Goal: Communication & Community: Answer question/provide support

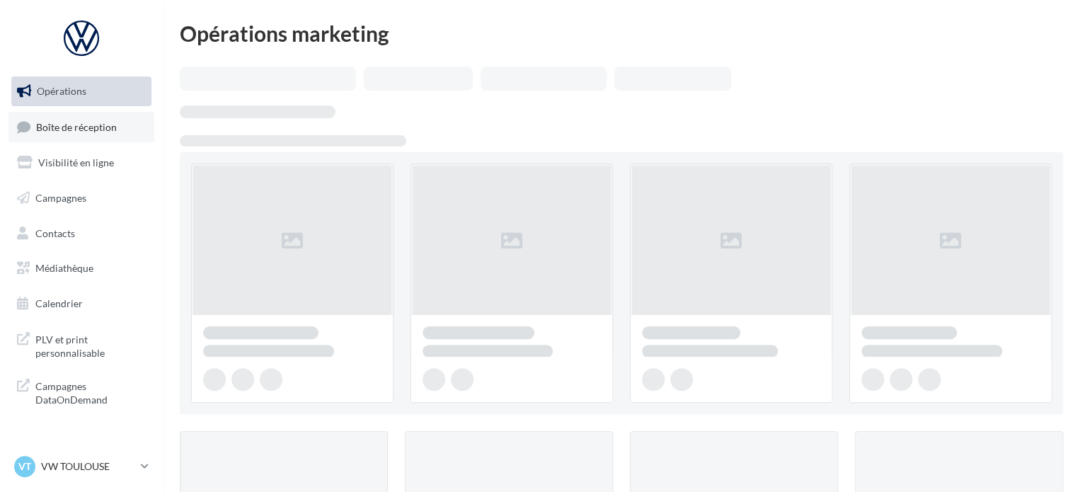
click at [102, 135] on link "Boîte de réception" at bounding box center [81, 127] width 146 height 30
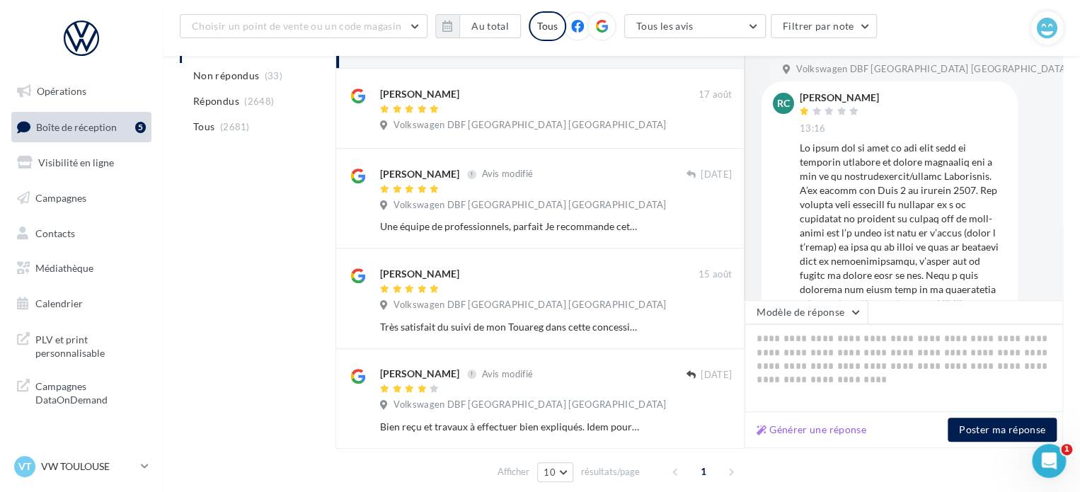
scroll to position [323, 0]
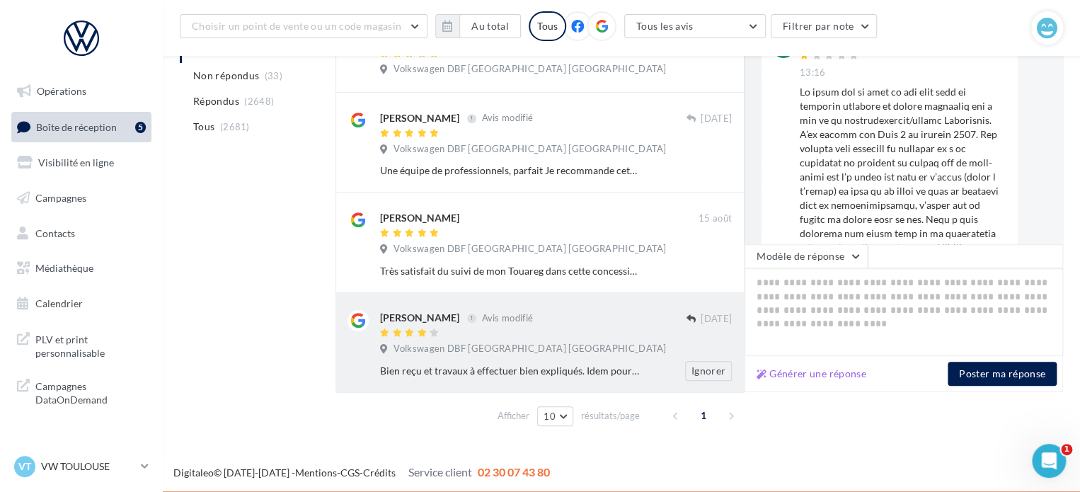
click at [455, 365] on div "Bien reçu et travaux à effectuer bien expliqués. Idem pour la récupération du v…" at bounding box center [510, 371] width 260 height 14
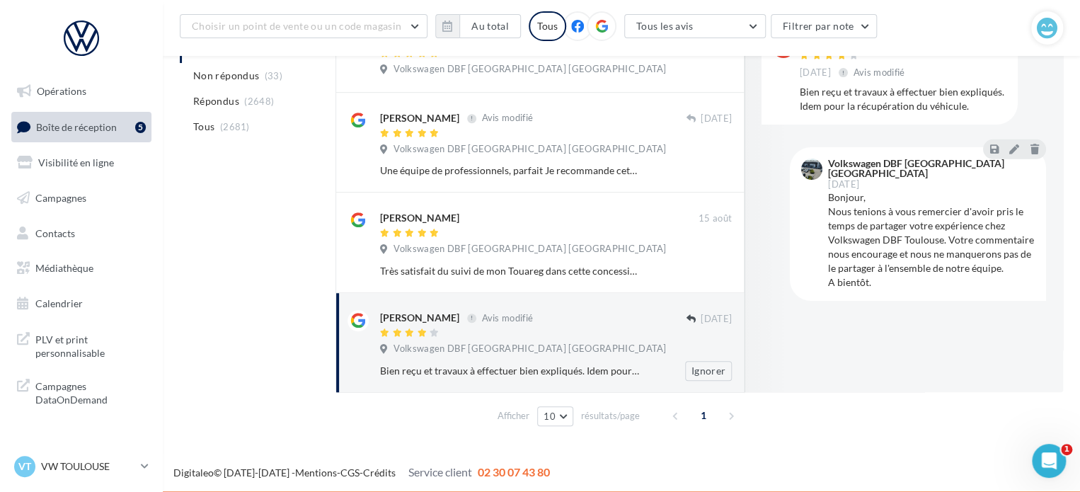
click at [533, 353] on span "Volkswagen DBF [GEOGRAPHIC_DATA] [GEOGRAPHIC_DATA]" at bounding box center [530, 349] width 273 height 13
click at [1017, 142] on button at bounding box center [1015, 148] width 16 height 17
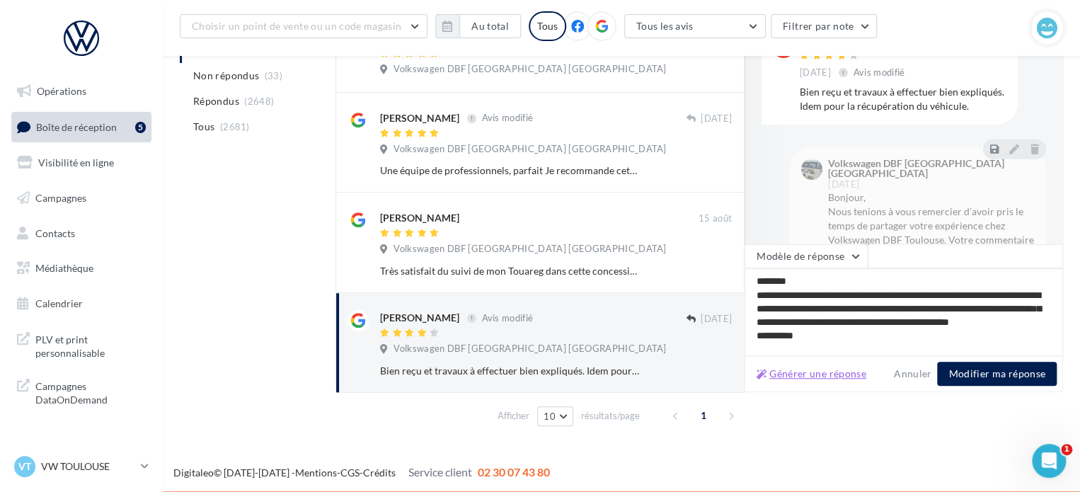
scroll to position [0, 0]
click at [797, 376] on button "Générer une réponse" at bounding box center [811, 373] width 121 height 17
type textarea "**********"
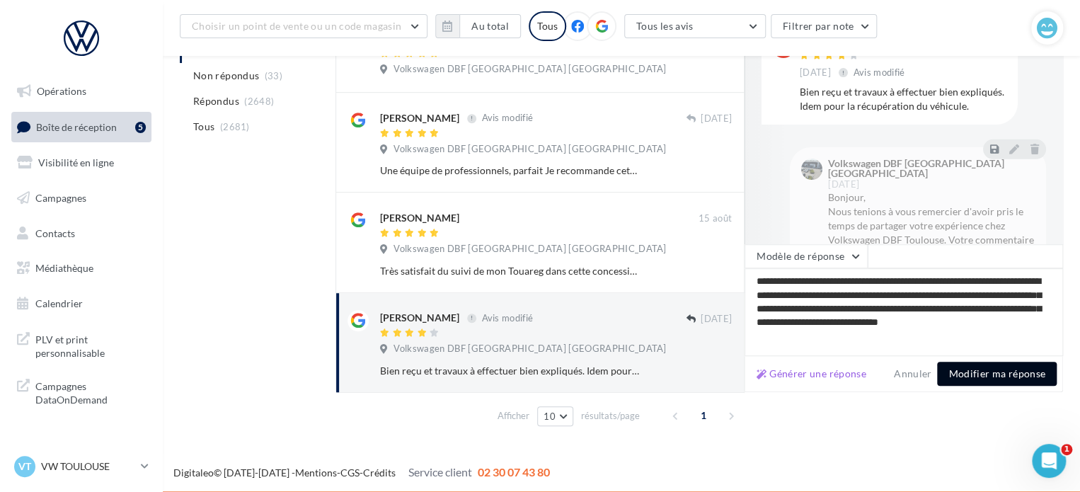
click at [986, 377] on button "Modifier ma réponse" at bounding box center [997, 374] width 120 height 24
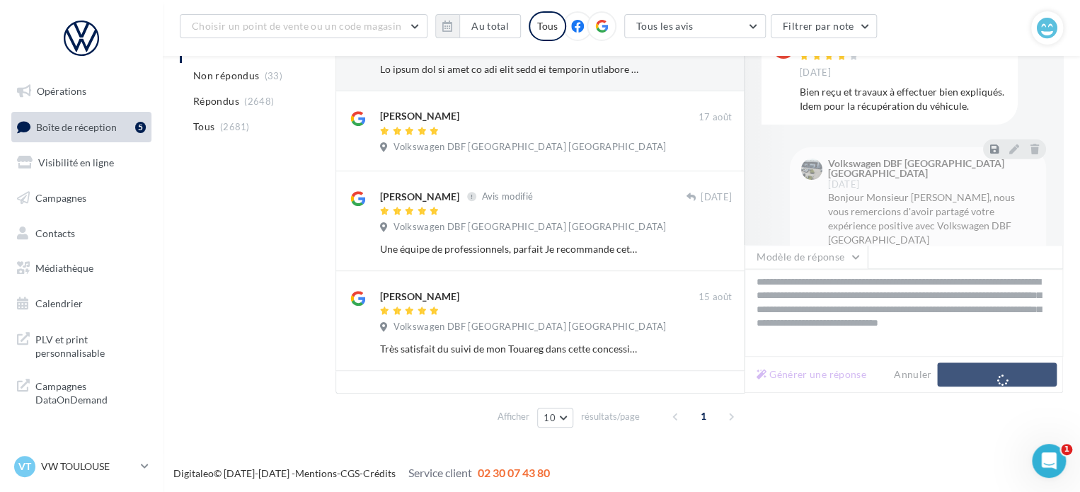
scroll to position [245, 0]
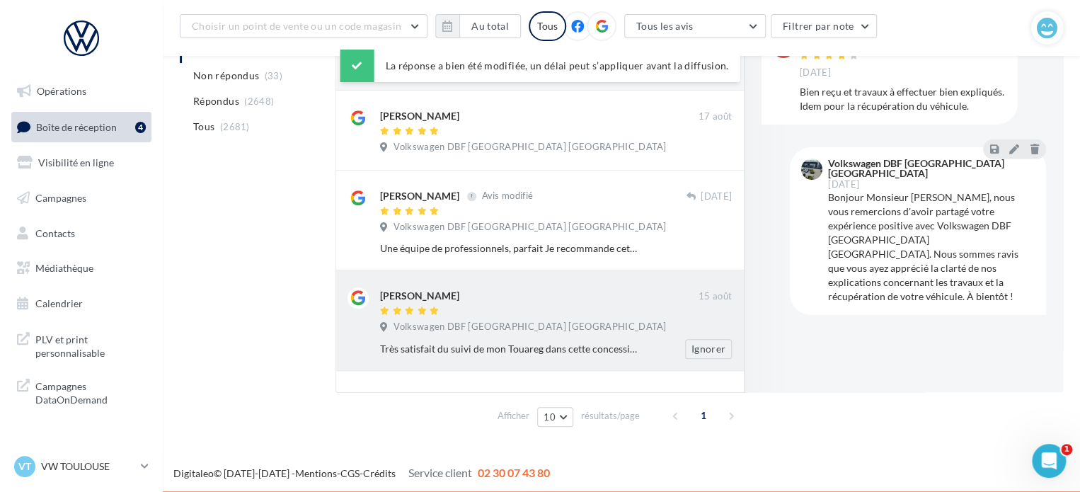
click at [510, 342] on div "Très satisfait du suivi de mon Touareg dans cette concession dans le cadre du c…" at bounding box center [510, 349] width 260 height 14
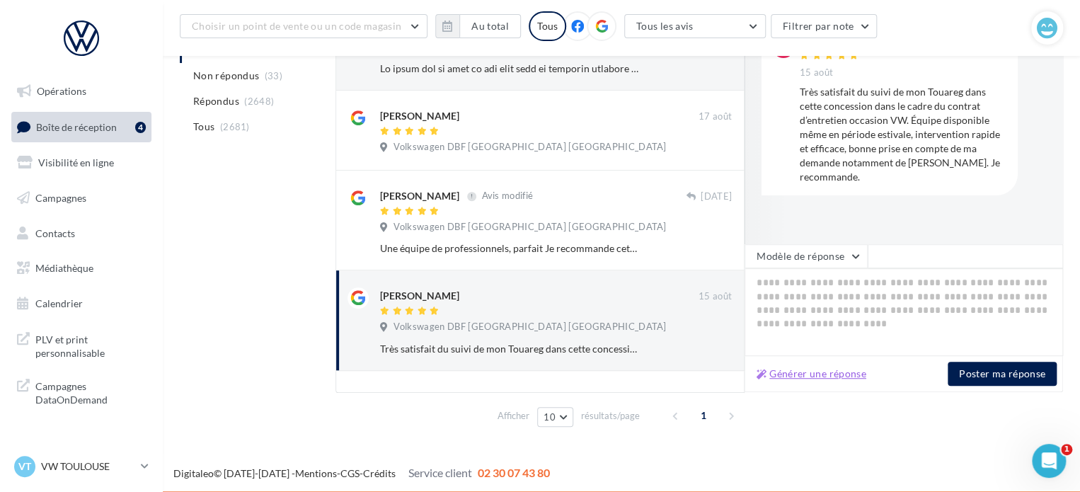
click at [823, 373] on button "Générer une réponse" at bounding box center [811, 373] width 121 height 17
type textarea "**********"
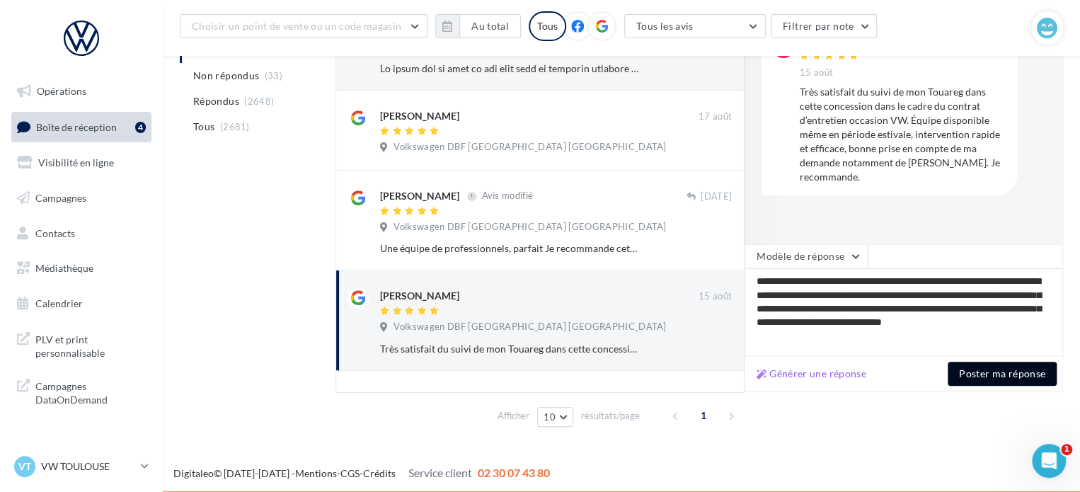
click at [993, 374] on button "Poster ma réponse" at bounding box center [1002, 374] width 109 height 24
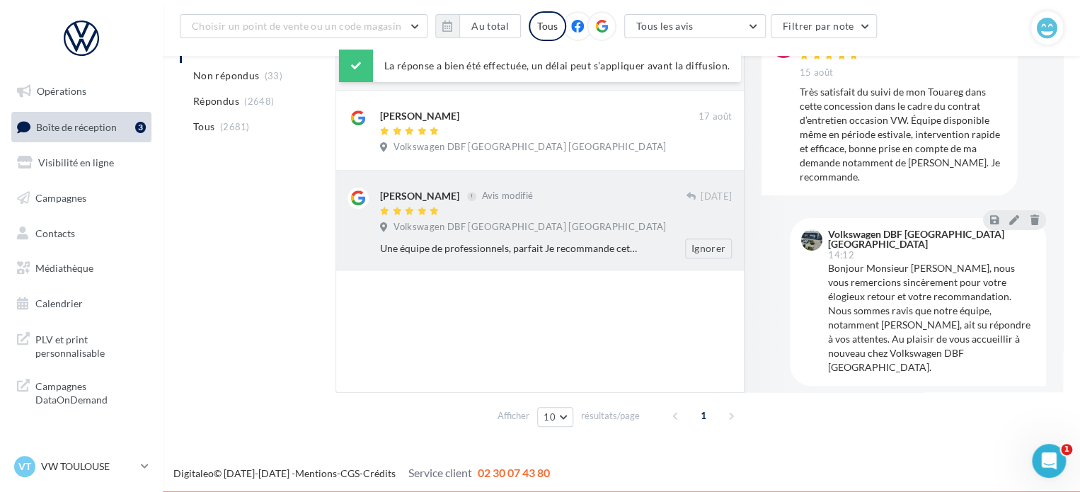
click at [452, 232] on span "Volkswagen DBF Toulouse Espagne" at bounding box center [530, 227] width 273 height 13
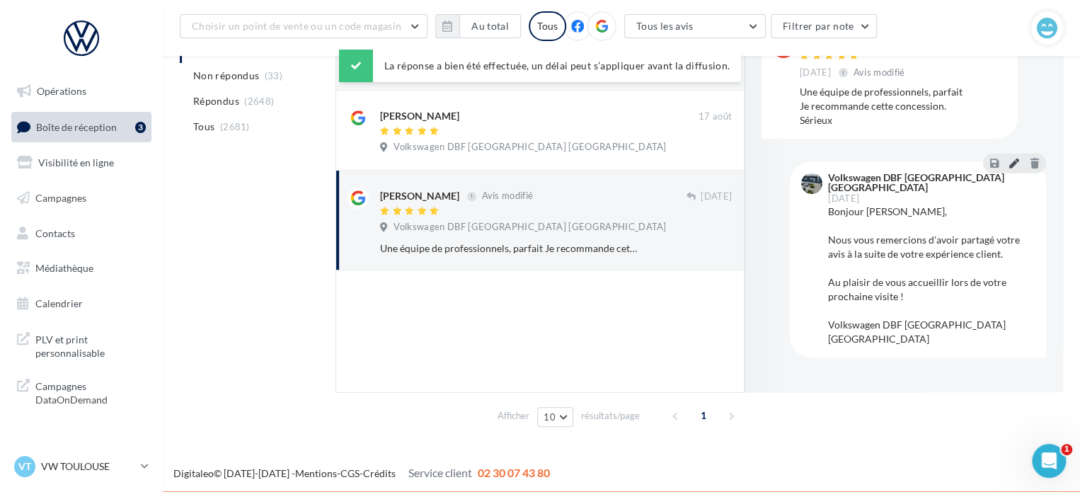
click at [1008, 160] on button at bounding box center [1015, 162] width 16 height 17
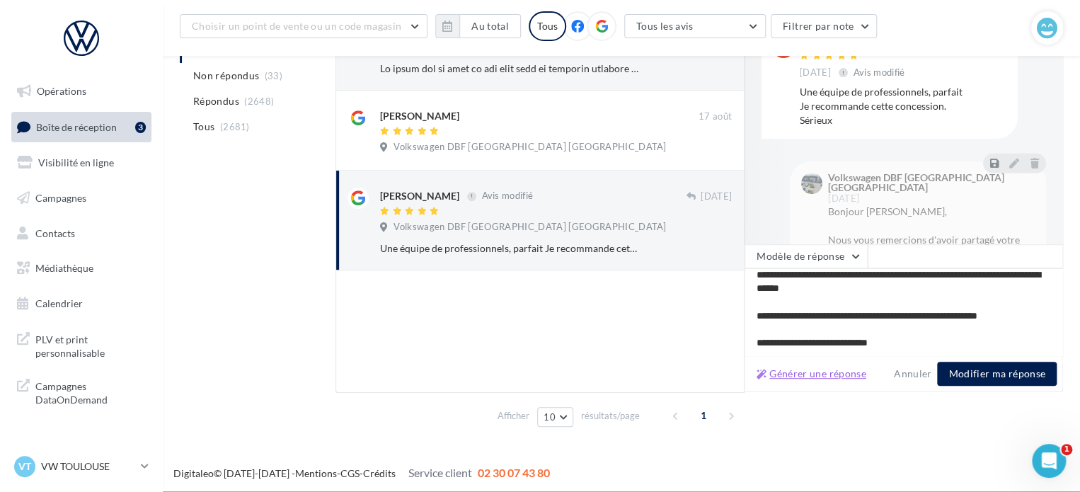
scroll to position [34, 0]
click at [807, 375] on button "Générer une réponse" at bounding box center [811, 373] width 121 height 17
type textarea "**********"
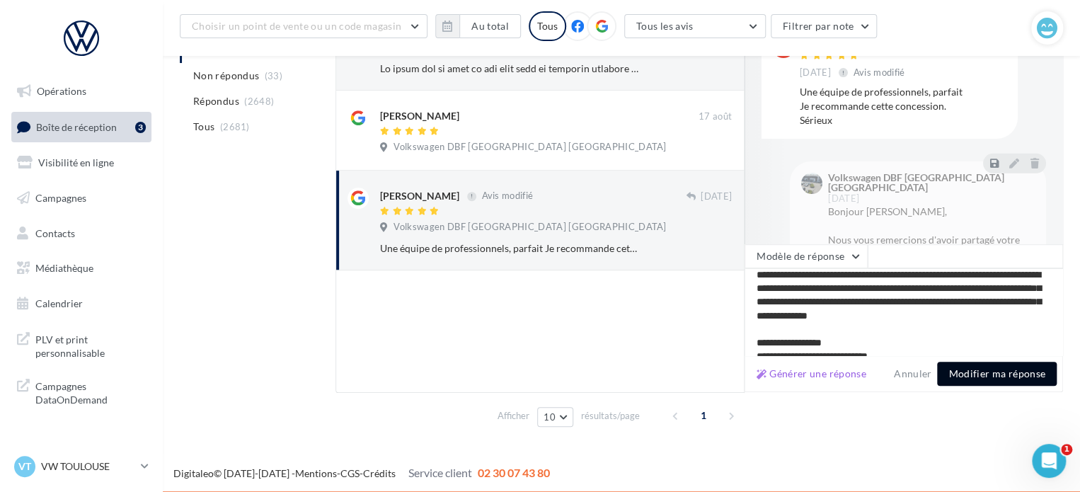
drag, startPoint x: 997, startPoint y: 377, endPoint x: 890, endPoint y: 331, distance: 116.7
click at [890, 331] on div "**********" at bounding box center [904, 318] width 319 height 148
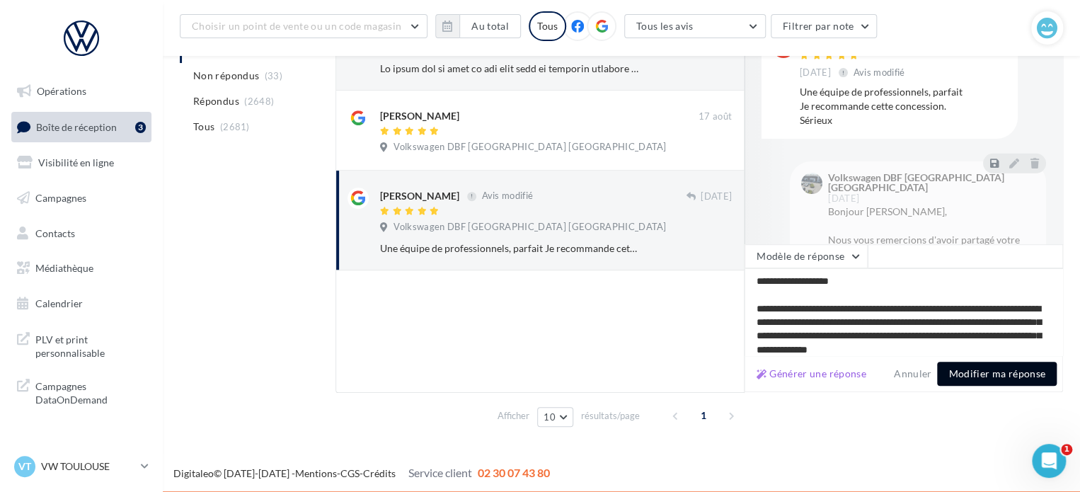
scroll to position [61, 0]
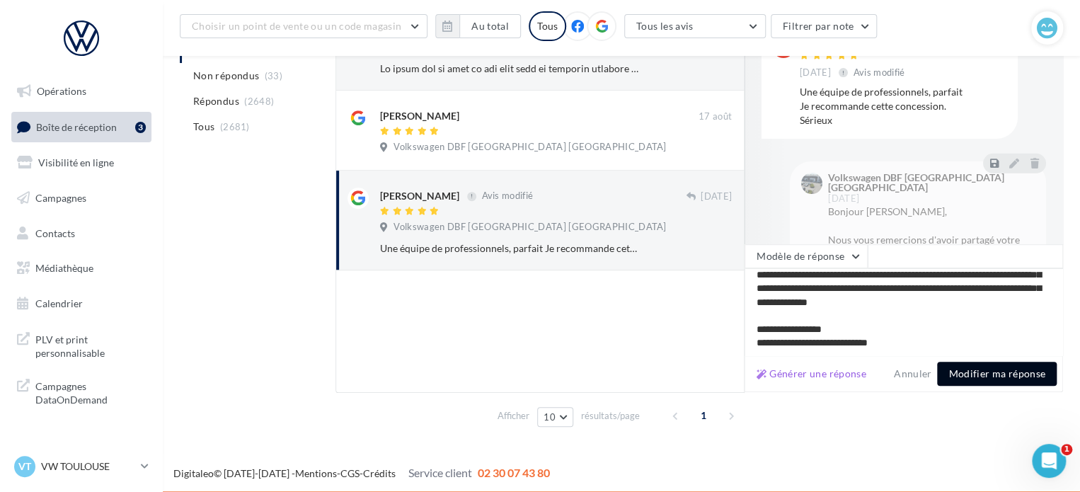
click at [976, 378] on button "Modifier ma réponse" at bounding box center [997, 374] width 120 height 24
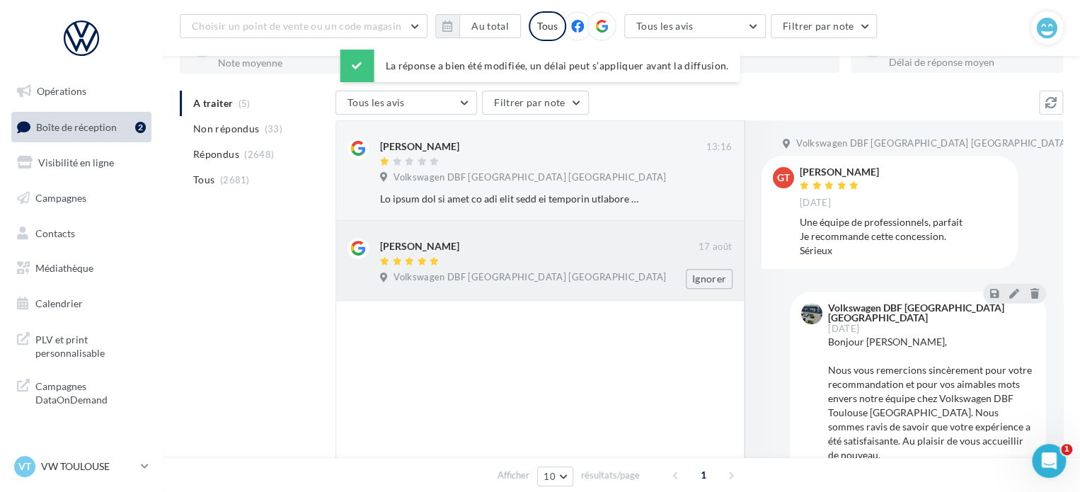
scroll to position [103, 0]
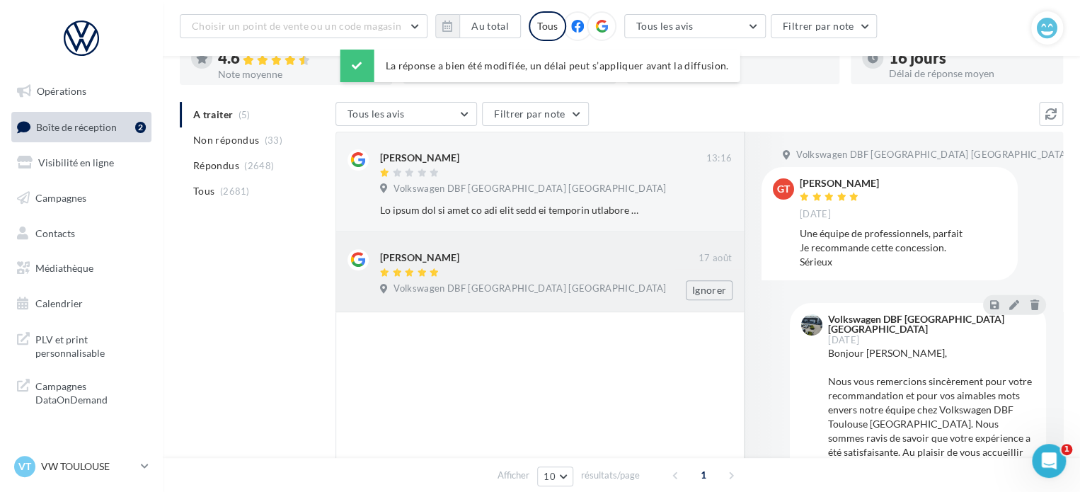
click at [560, 273] on div at bounding box center [539, 274] width 319 height 12
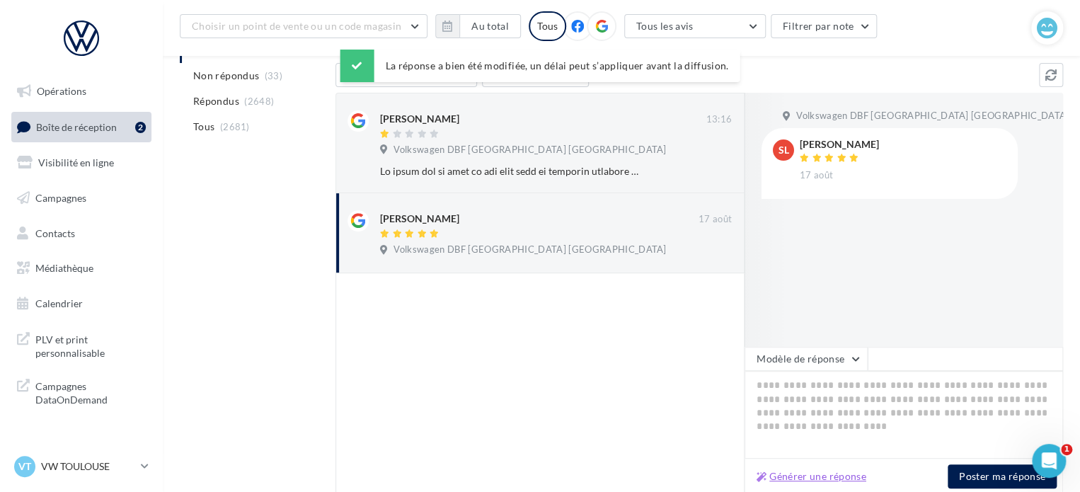
scroll to position [245, 0]
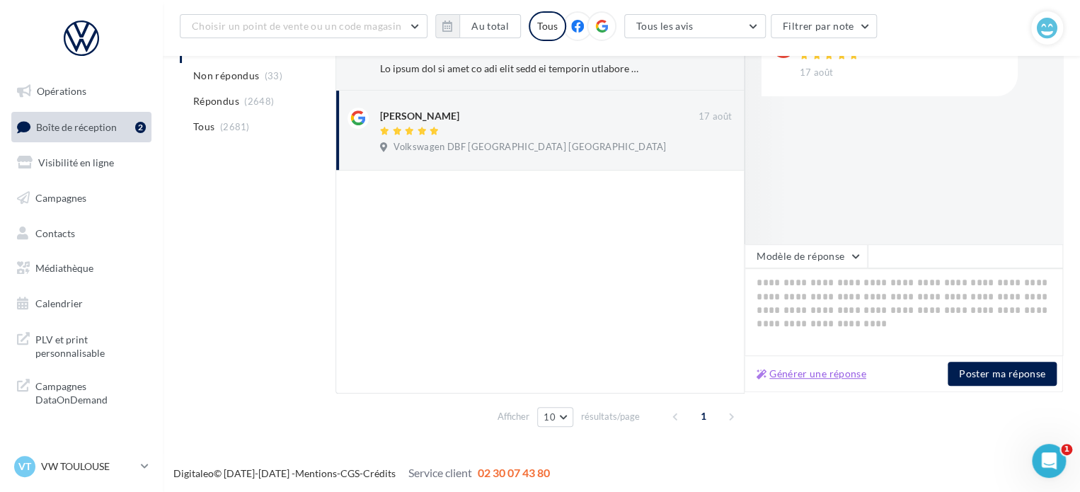
click at [835, 367] on button "Générer une réponse" at bounding box center [811, 373] width 121 height 17
type textarea "**********"
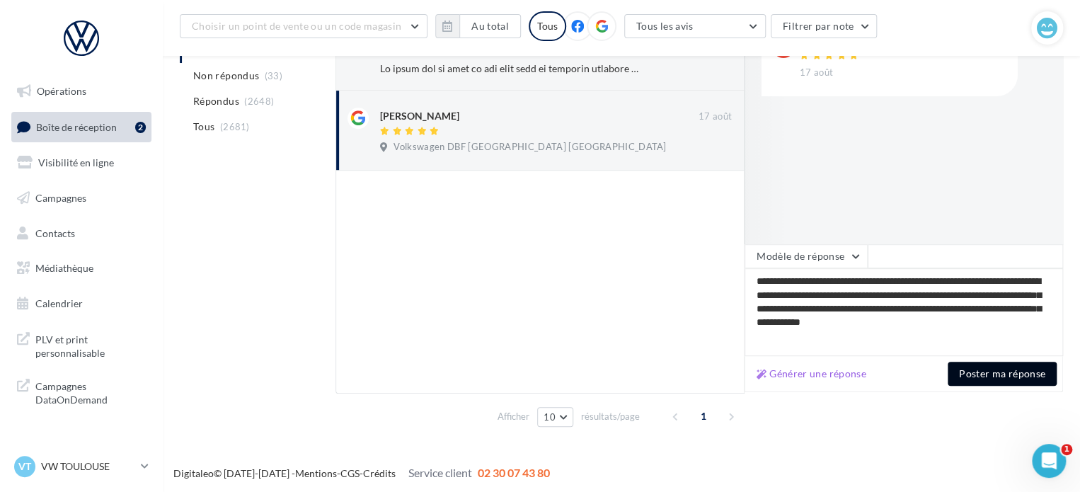
click at [974, 382] on button "Poster ma réponse" at bounding box center [1002, 374] width 109 height 24
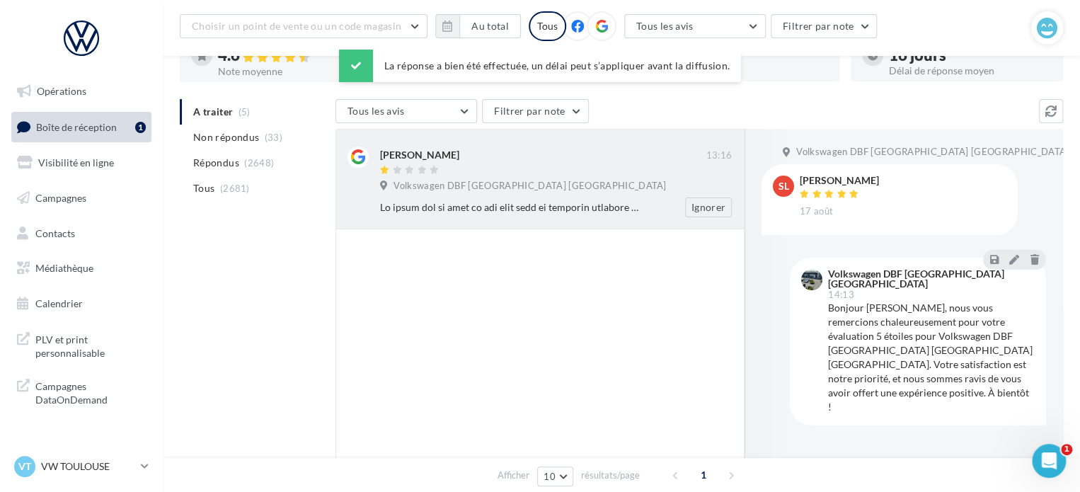
scroll to position [103, 0]
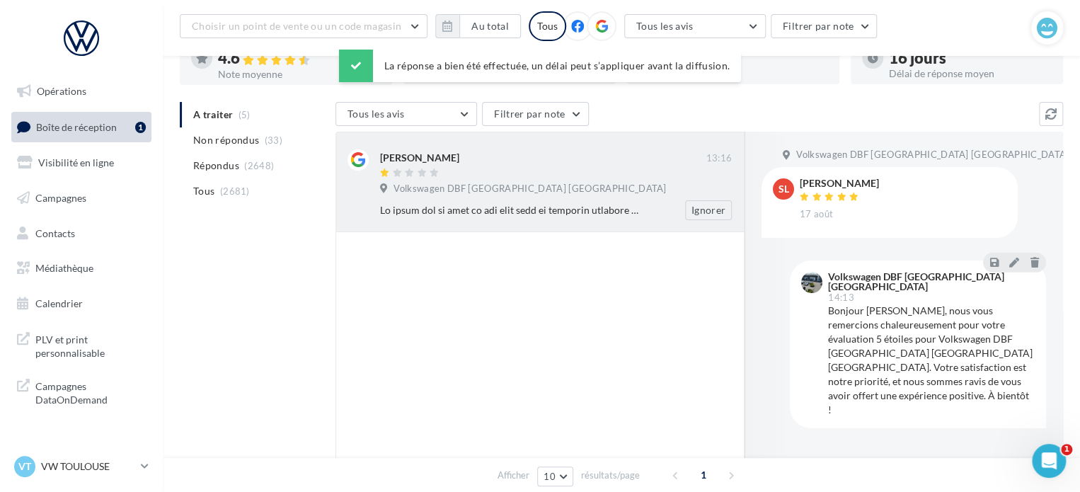
click at [436, 201] on div "Ignorer" at bounding box center [561, 210] width 363 height 20
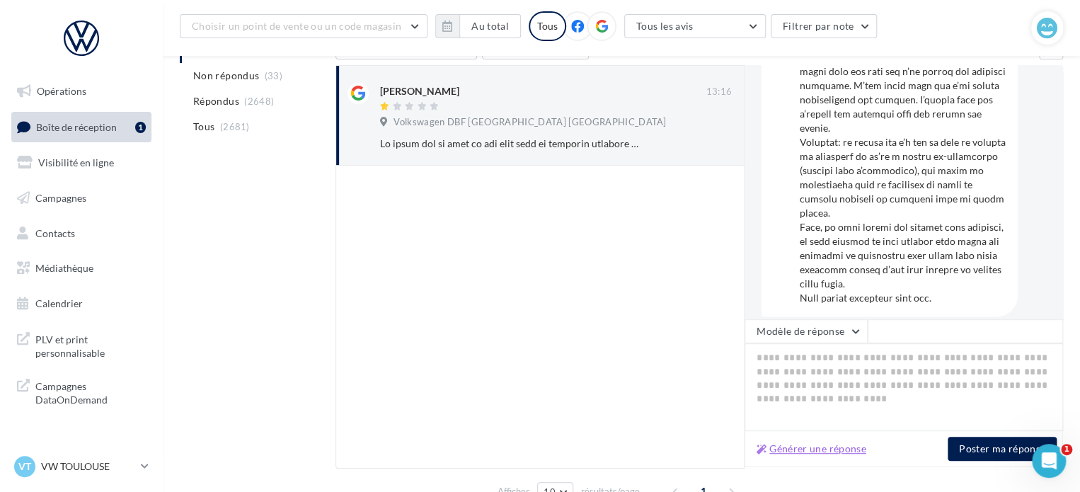
scroll to position [245, 0]
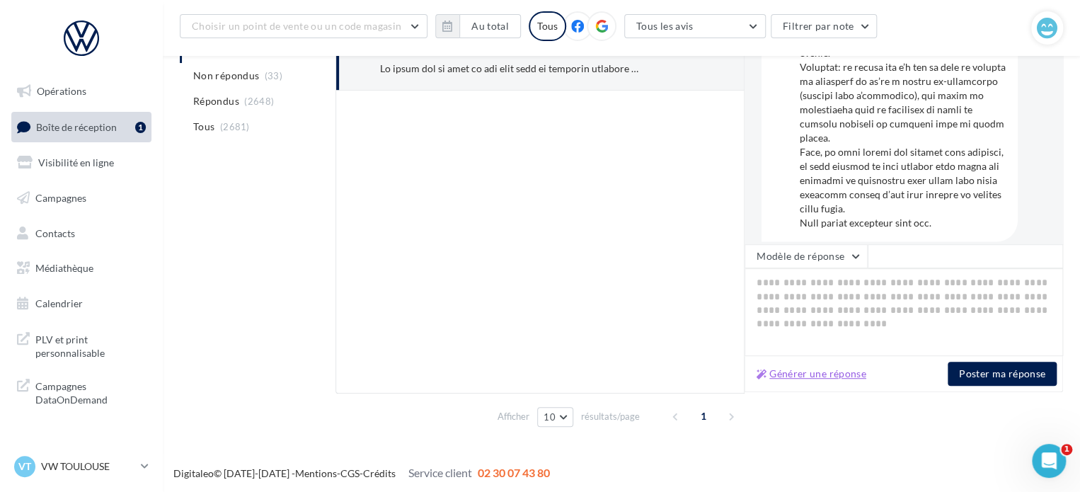
click at [833, 369] on button "Générer une réponse" at bounding box center [811, 373] width 121 height 17
type textarea "**********"
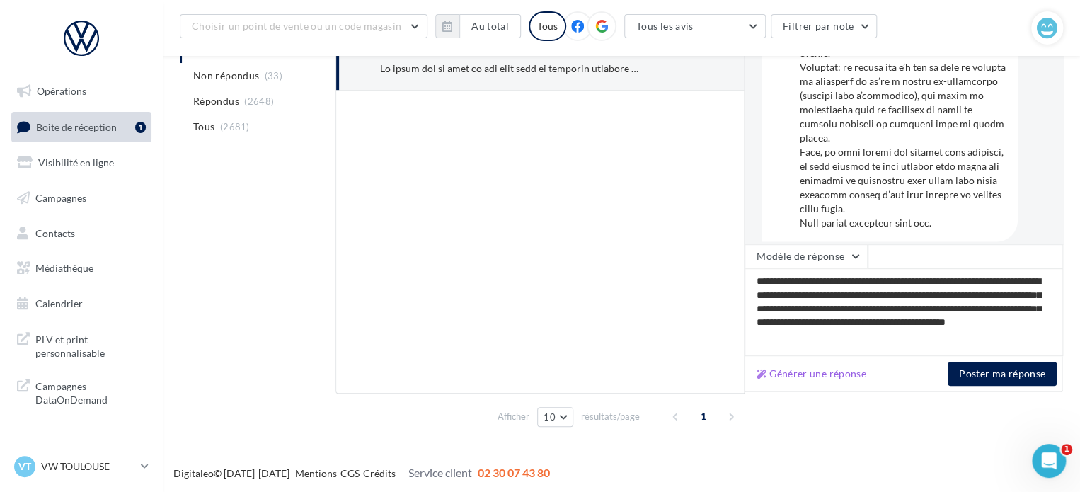
scroll to position [246, 0]
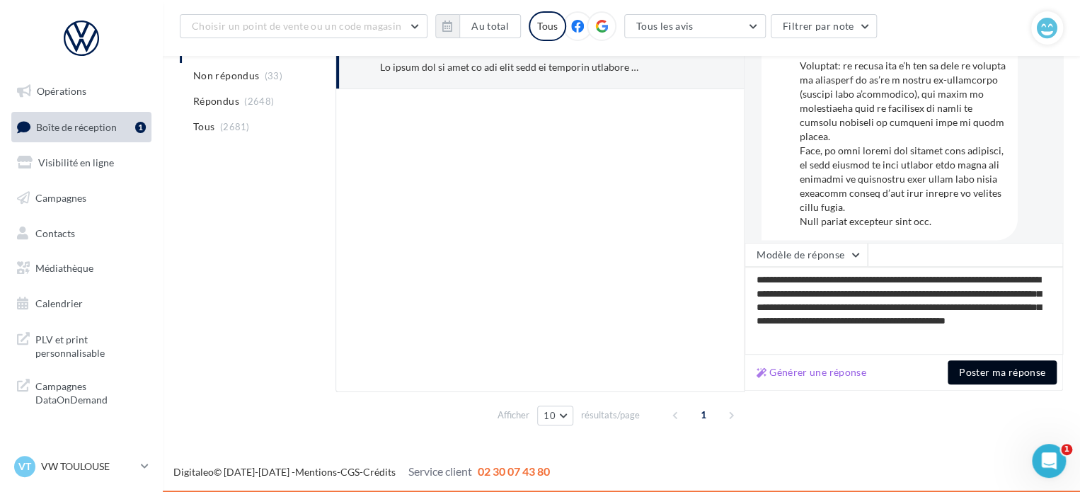
click at [969, 374] on button "Poster ma réponse" at bounding box center [1002, 372] width 109 height 24
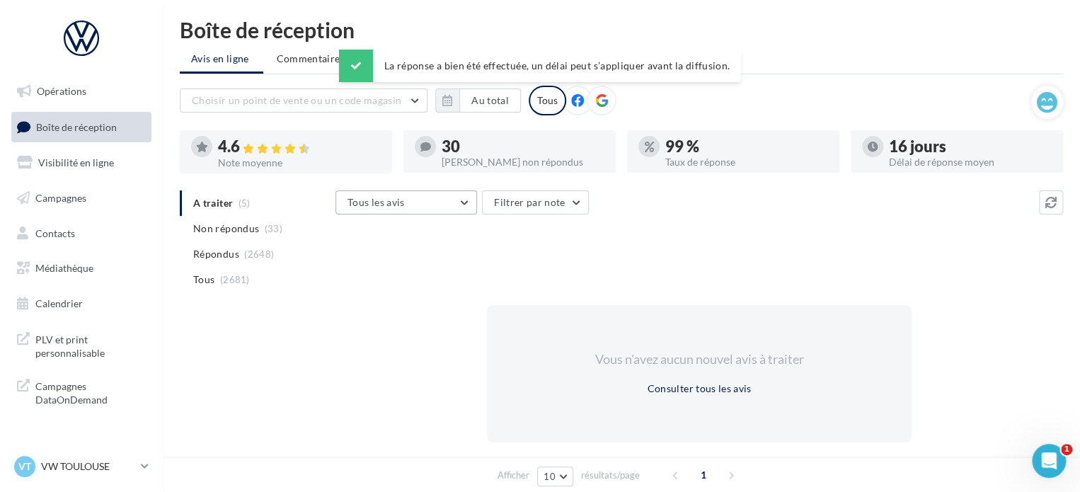
scroll to position [0, 0]
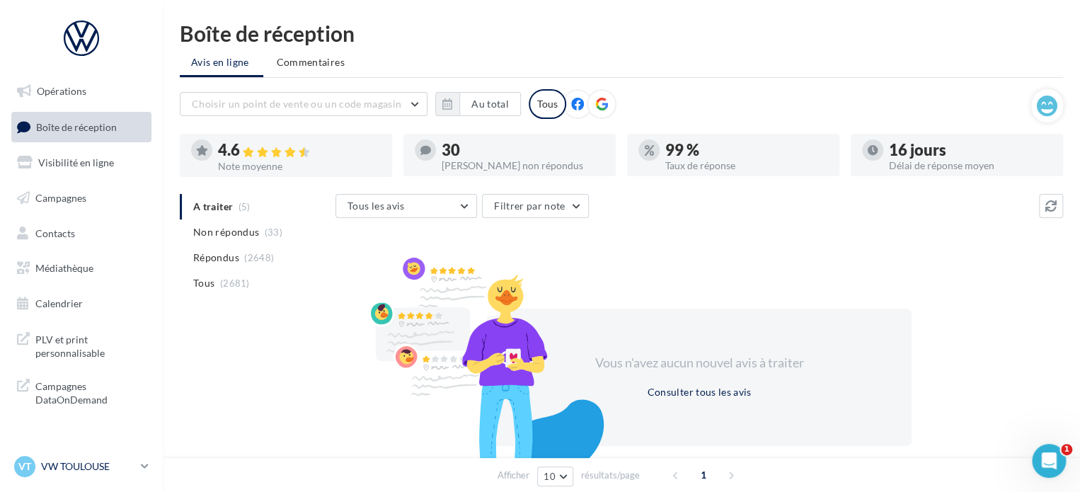
click at [59, 468] on p "VW TOULOUSE" at bounding box center [88, 467] width 94 height 14
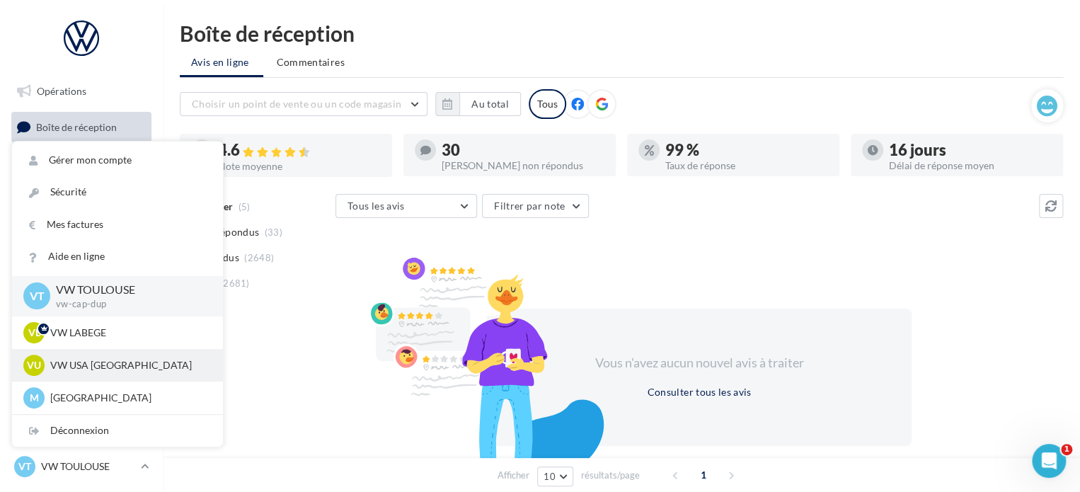
click at [99, 366] on p "VW USA TOULOUSE" at bounding box center [128, 365] width 156 height 14
